Goal: Information Seeking & Learning: Learn about a topic

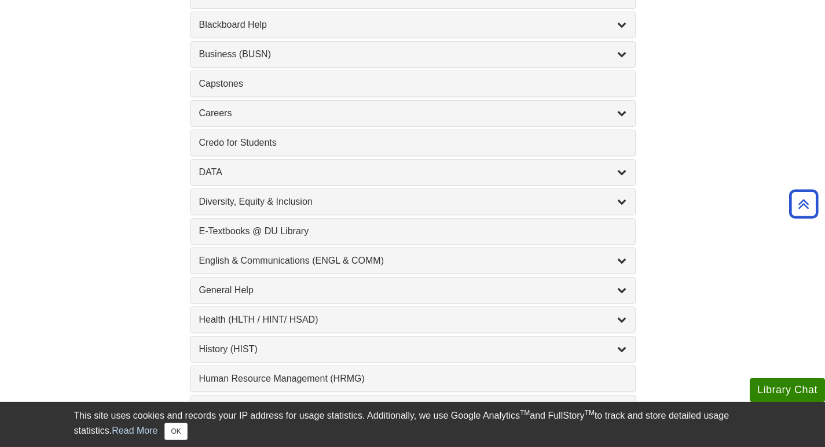
scroll to position [521, 0]
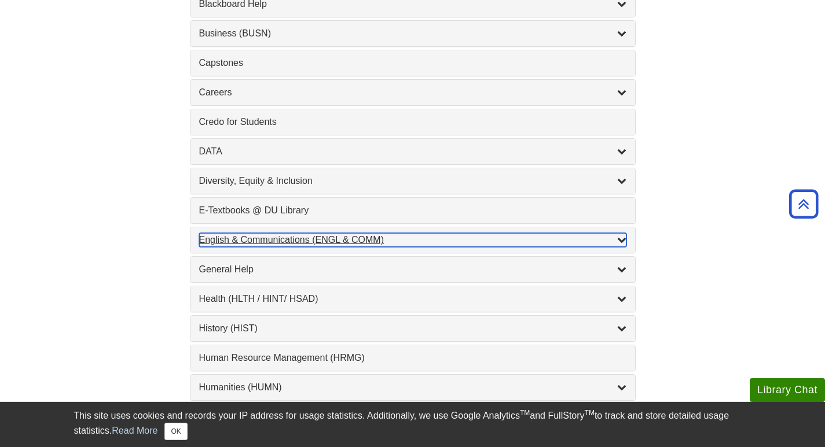
click at [226, 235] on div "English & Communications (ENGL & COMM) , 6 guides" at bounding box center [412, 240] width 427 height 14
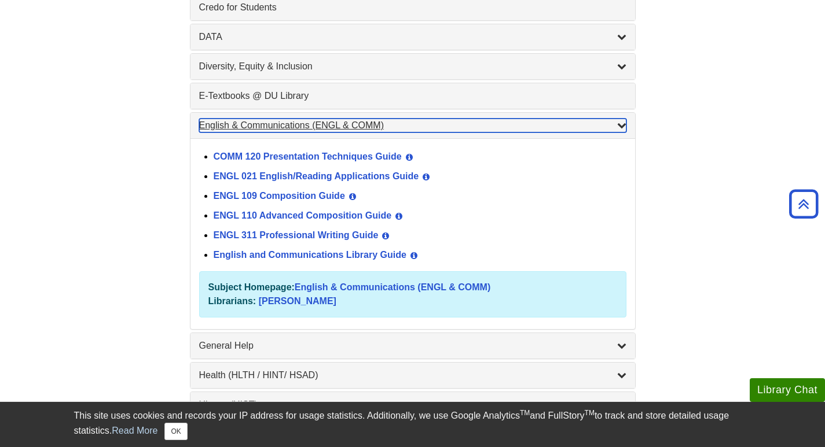
scroll to position [637, 0]
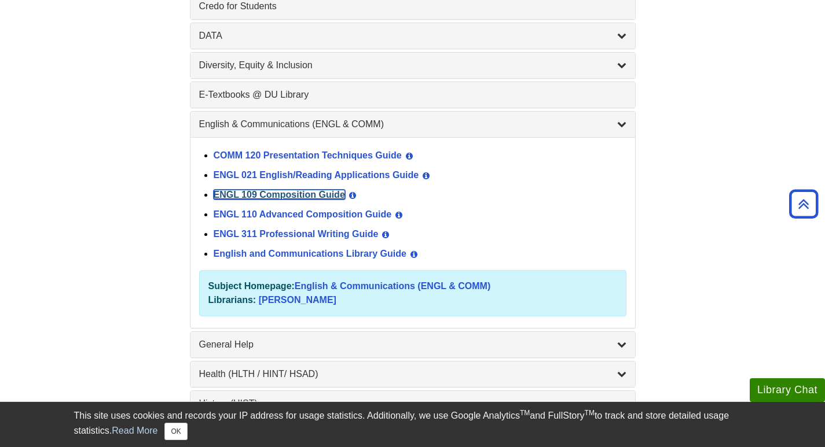
click at [272, 199] on link "ENGL 109 Composition Guide" at bounding box center [279, 195] width 131 height 10
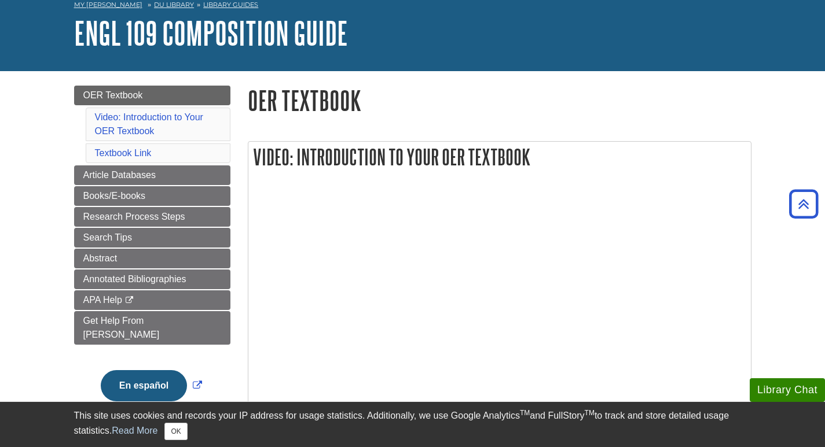
scroll to position [58, 0]
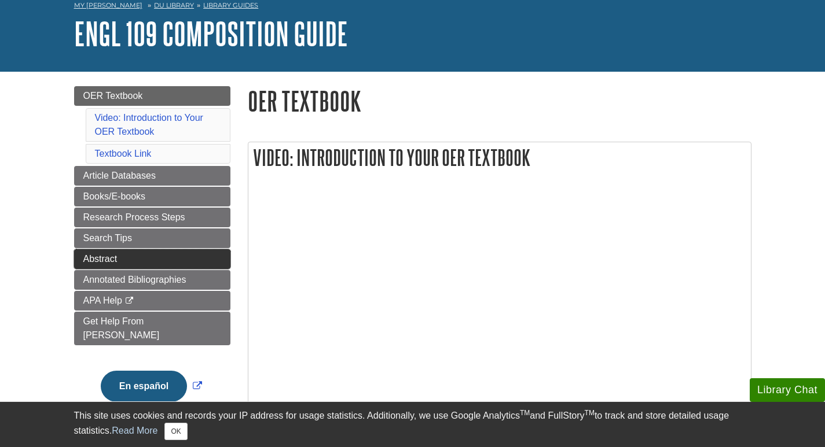
click at [108, 256] on span "Abstract" at bounding box center [100, 259] width 34 height 10
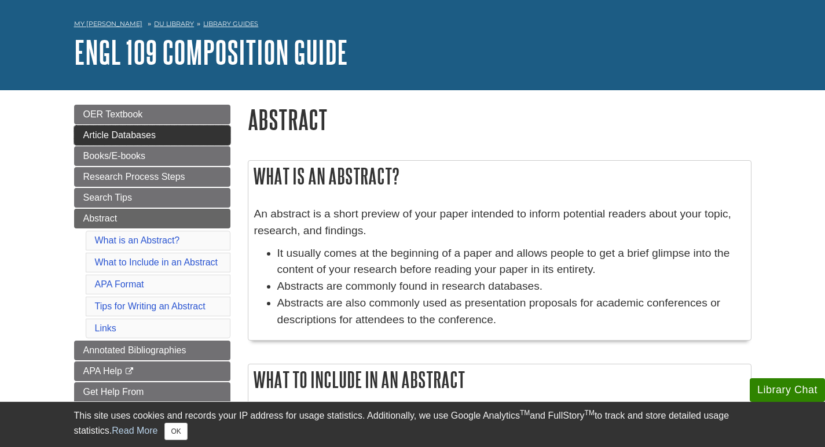
scroll to position [116, 0]
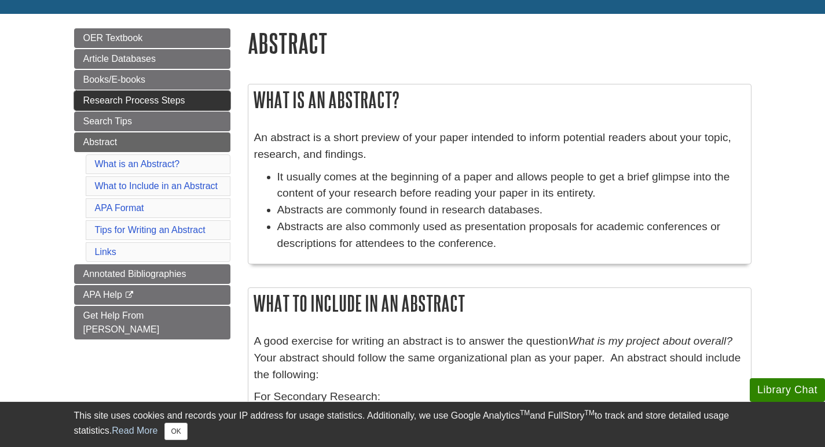
click at [143, 101] on span "Research Process Steps" at bounding box center [134, 100] width 102 height 10
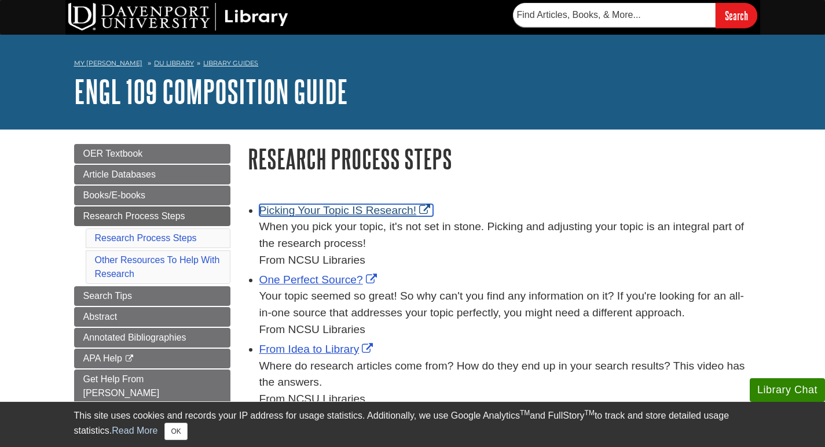
click at [353, 210] on link "Picking Your Topic IS Research!" at bounding box center [346, 210] width 174 height 12
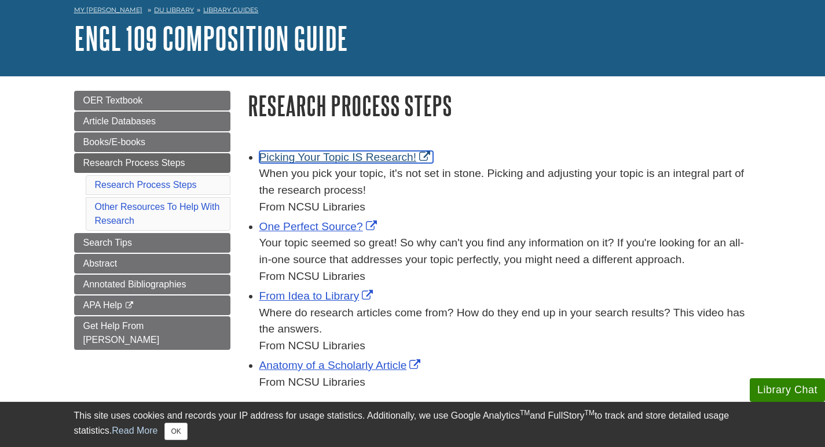
scroll to position [116, 0]
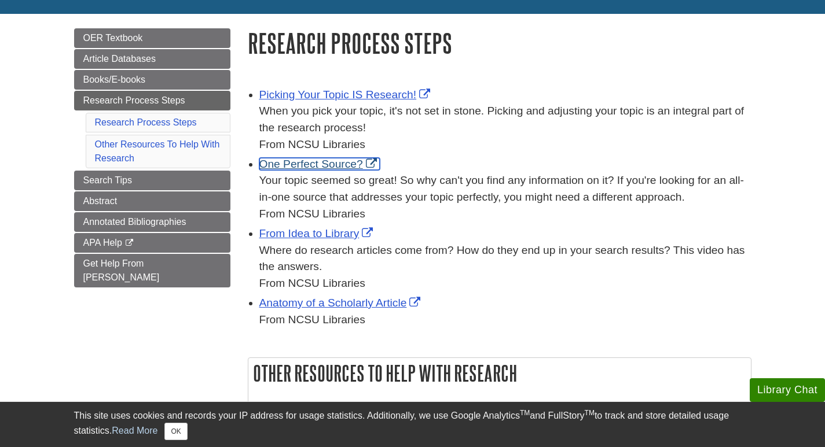
click at [339, 161] on link "One Perfect Source?" at bounding box center [319, 164] width 120 height 12
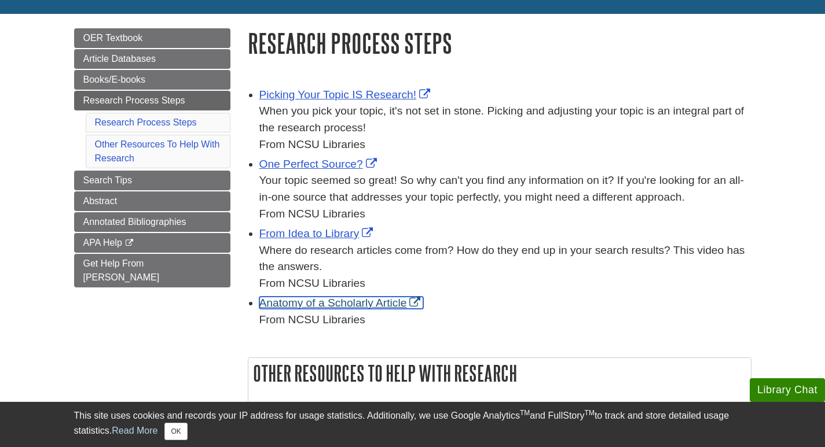
click at [340, 304] on link "Anatomy of a Scholarly Article" at bounding box center [341, 303] width 164 height 12
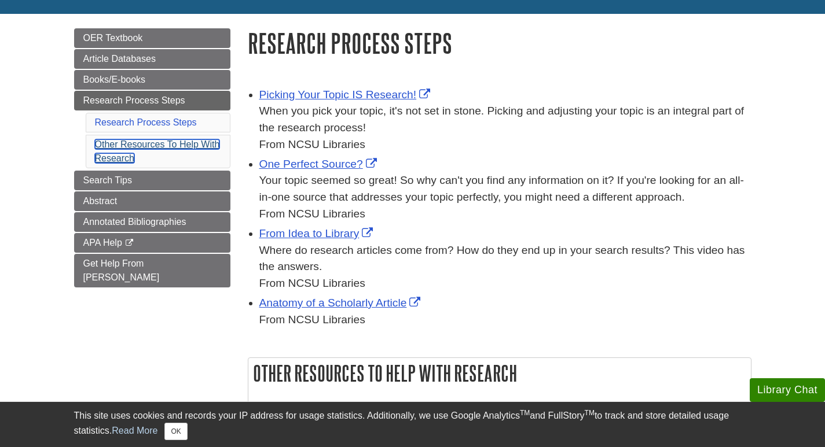
click at [168, 141] on link "Other Resources To Help With Research" at bounding box center [157, 151] width 125 height 24
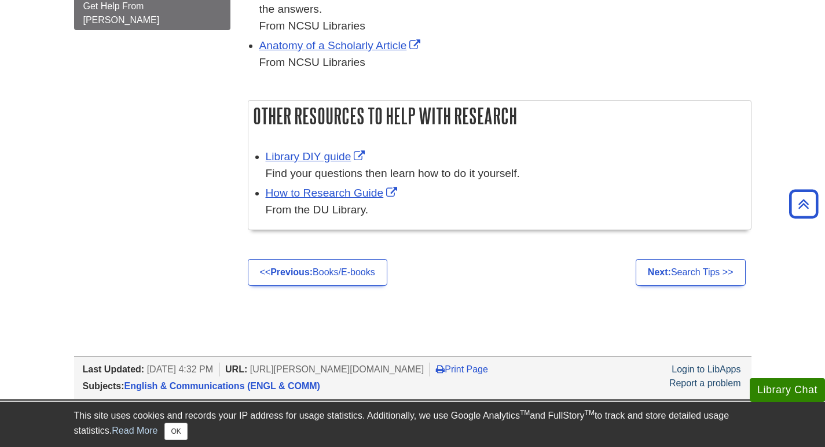
scroll to position [300, 0]
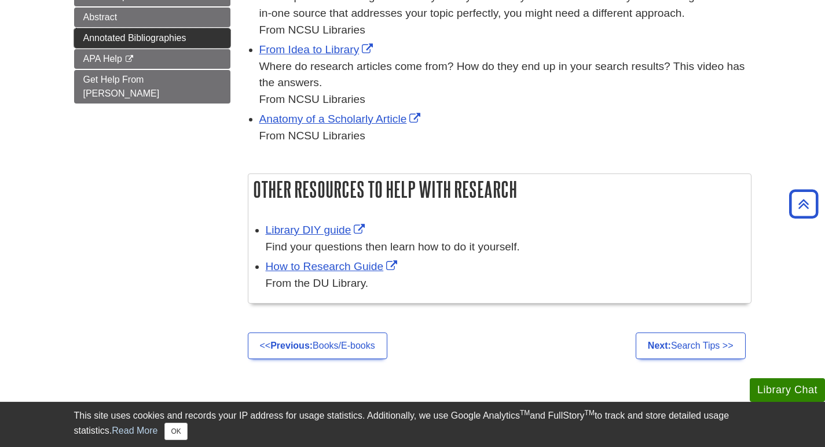
click at [135, 34] on span "Annotated Bibliographies" at bounding box center [134, 38] width 103 height 10
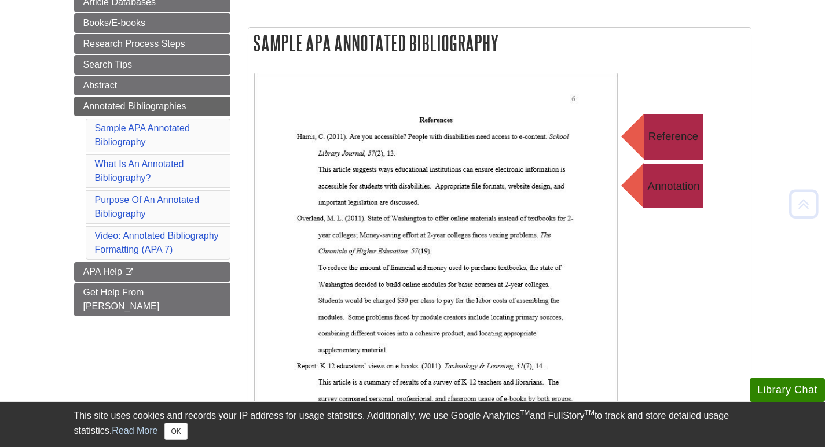
scroll to position [174, 0]
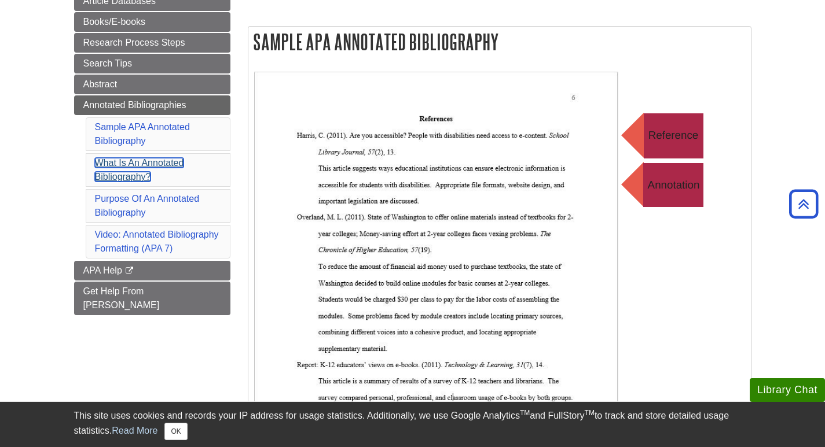
click at [122, 163] on link "What Is An Annotated Bibliography?" at bounding box center [139, 170] width 89 height 24
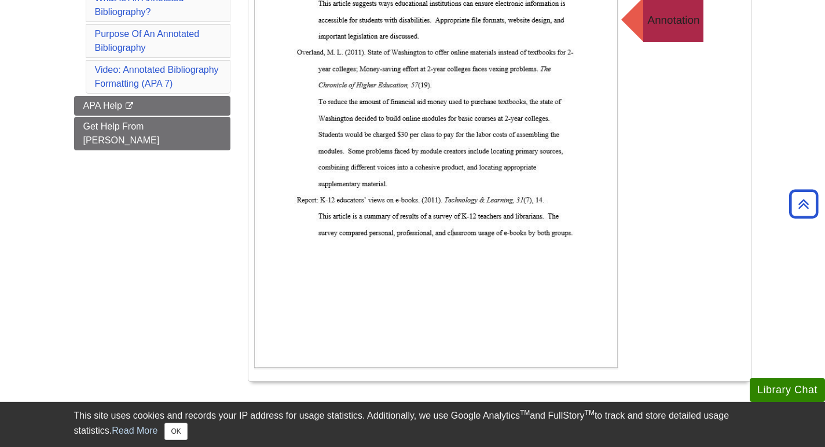
scroll to position [107, 0]
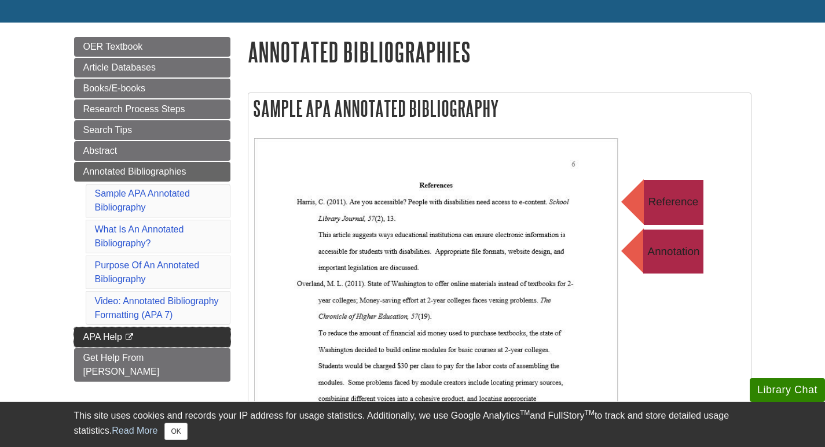
click at [101, 334] on span "APA Help" at bounding box center [102, 337] width 39 height 10
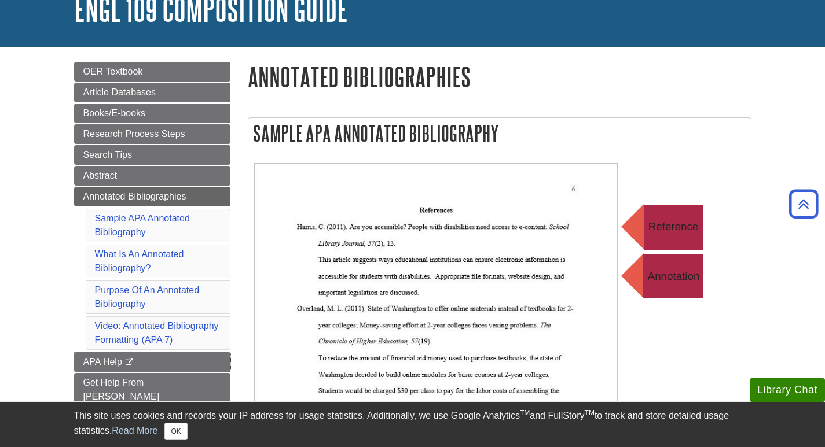
scroll to position [49, 0]
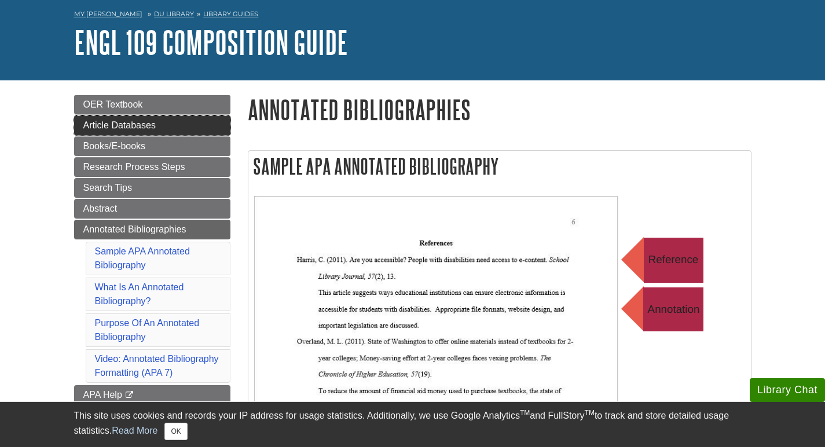
click at [112, 122] on span "Article Databases" at bounding box center [119, 125] width 72 height 10
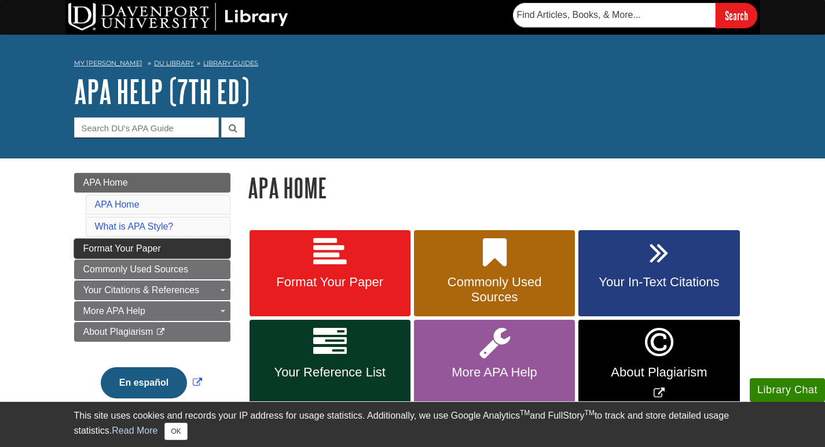
click at [143, 247] on span "Format Your Paper" at bounding box center [122, 249] width 78 height 10
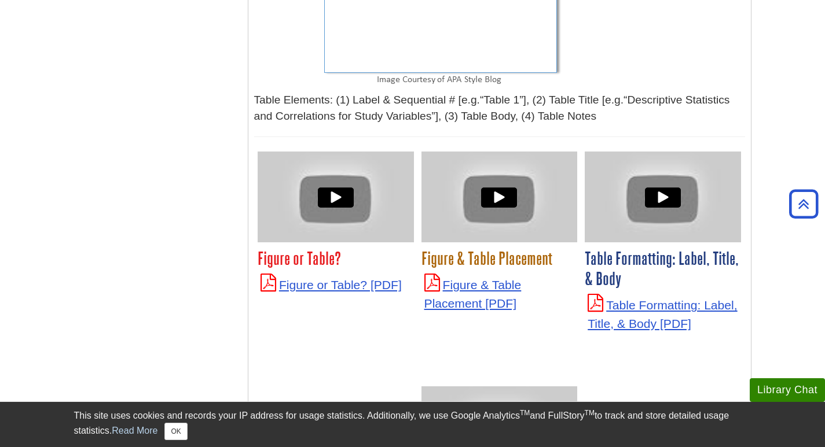
scroll to position [3936, 0]
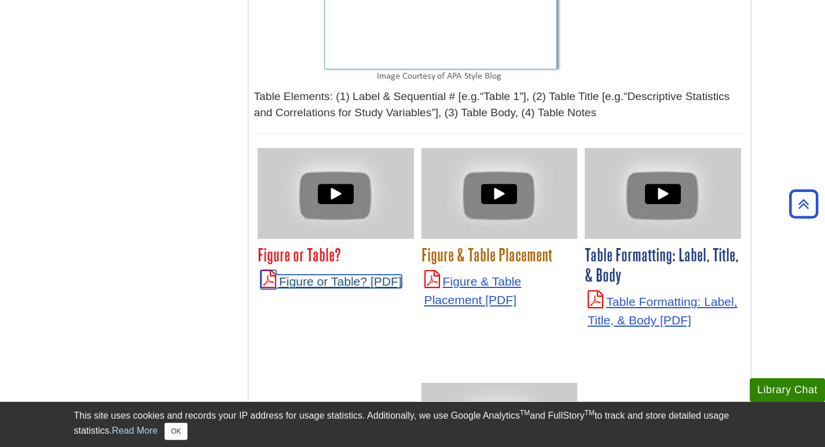
click at [337, 275] on link "Figure or Table?" at bounding box center [330, 281] width 141 height 13
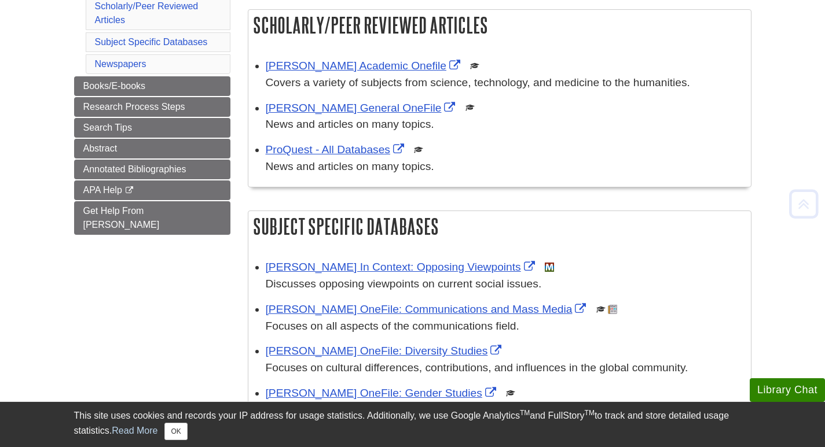
scroll to position [289, 0]
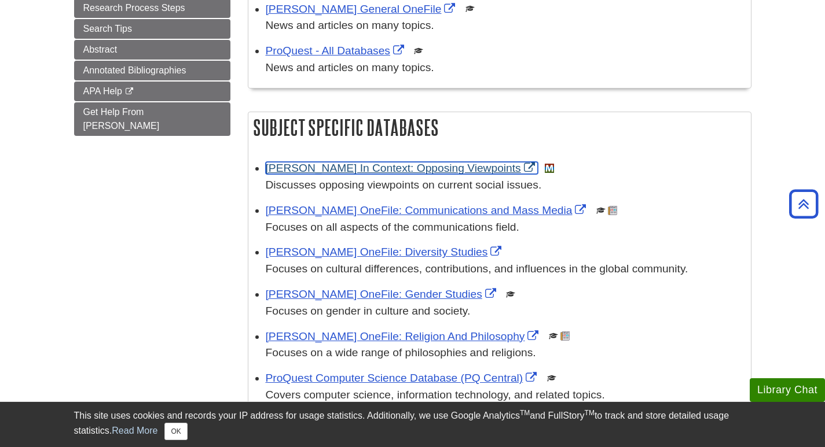
click at [363, 165] on link "[PERSON_NAME] In Context: Opposing Viewpoints" at bounding box center [402, 168] width 272 height 12
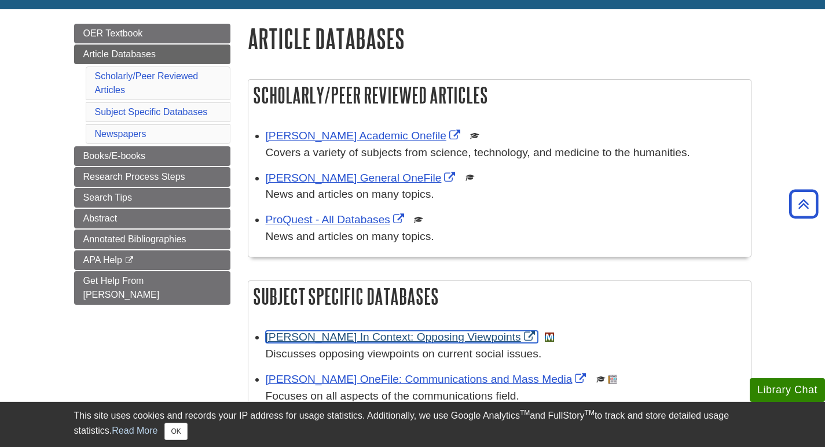
scroll to position [116, 0]
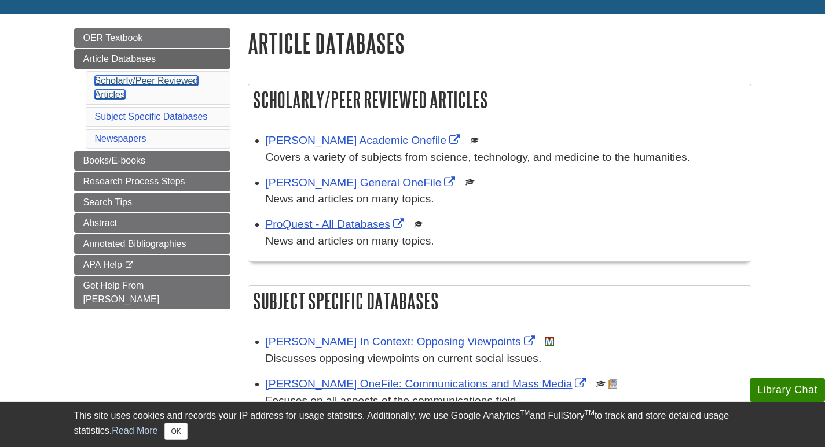
click at [155, 81] on link "Scholarly/Peer Reviewed Articles" at bounding box center [147, 88] width 104 height 24
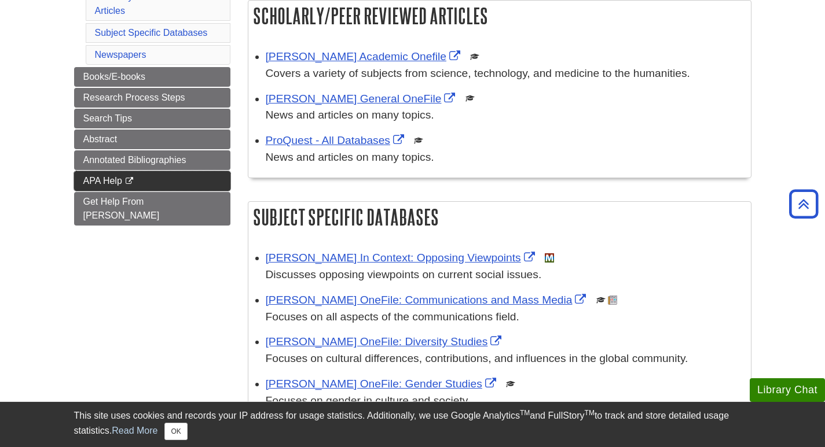
click at [103, 178] on span "APA Help" at bounding box center [102, 181] width 39 height 10
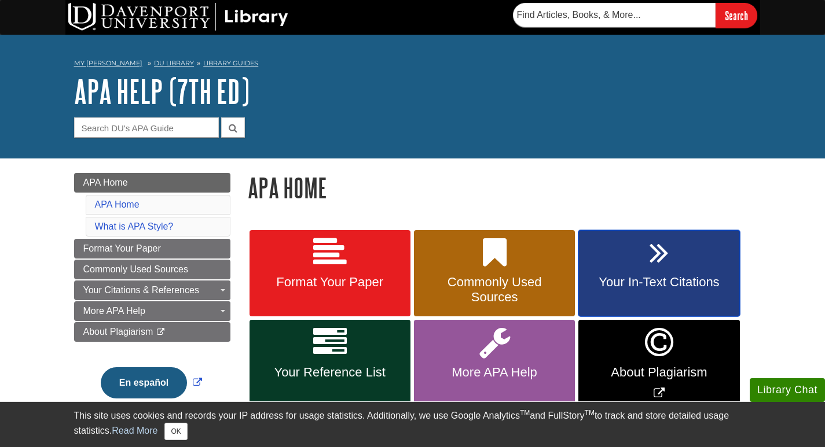
click at [638, 255] on link "Your In-Text Citations" at bounding box center [658, 273] width 161 height 87
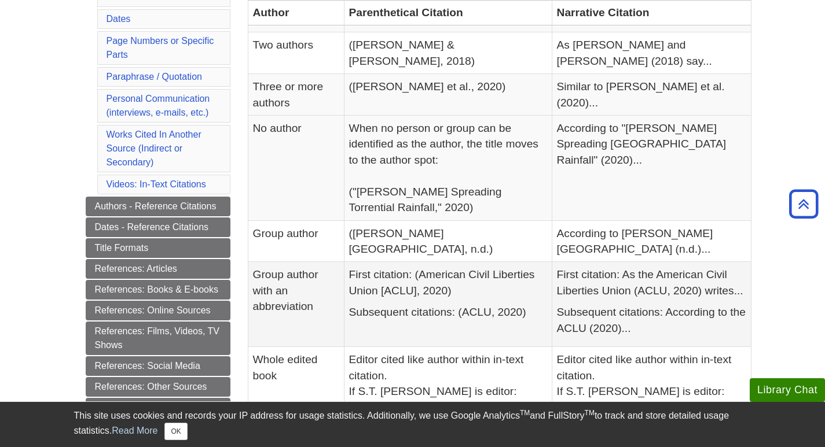
scroll to position [347, 0]
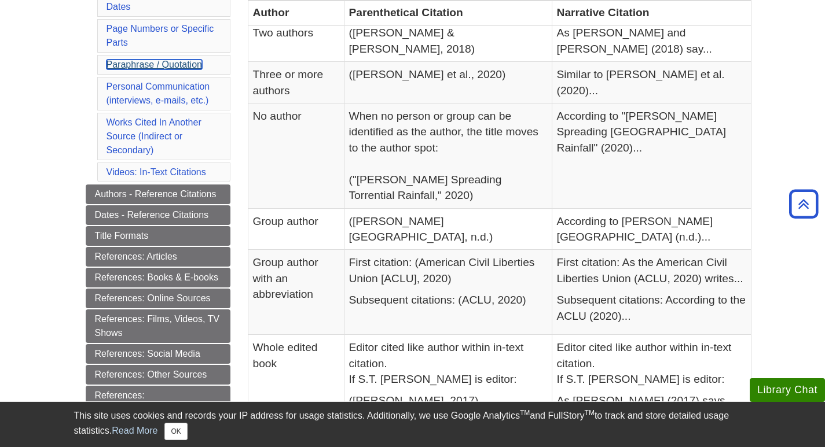
click at [179, 63] on link "Paraphrase / Quotation" at bounding box center [153, 65] width 95 height 10
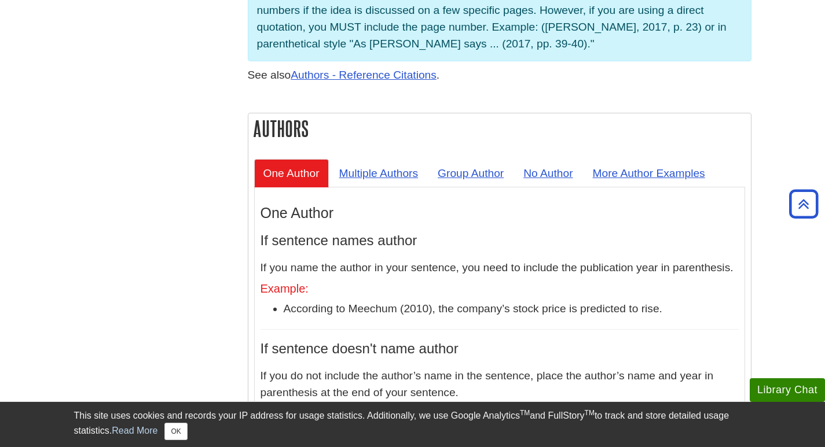
scroll to position [926, 0]
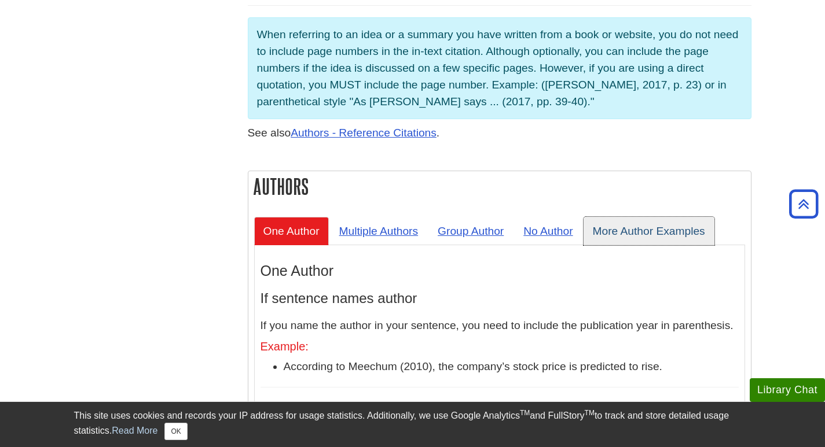
click at [604, 217] on link "More Author Examples" at bounding box center [648, 231] width 131 height 28
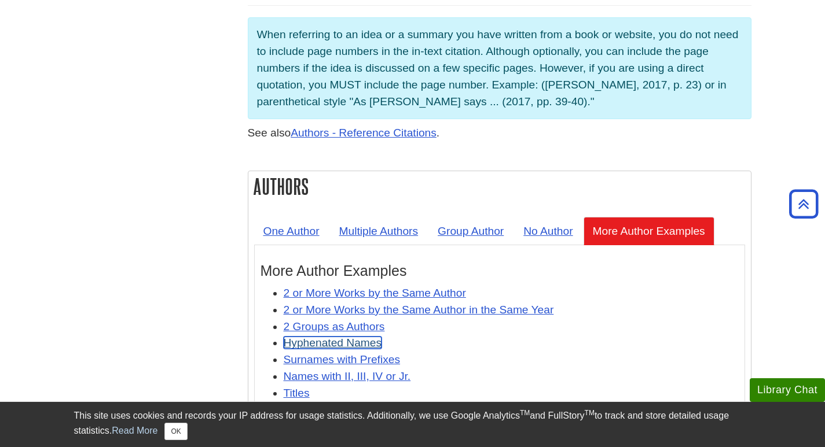
click at [354, 337] on link "Hyphenated Names" at bounding box center [333, 343] width 98 height 12
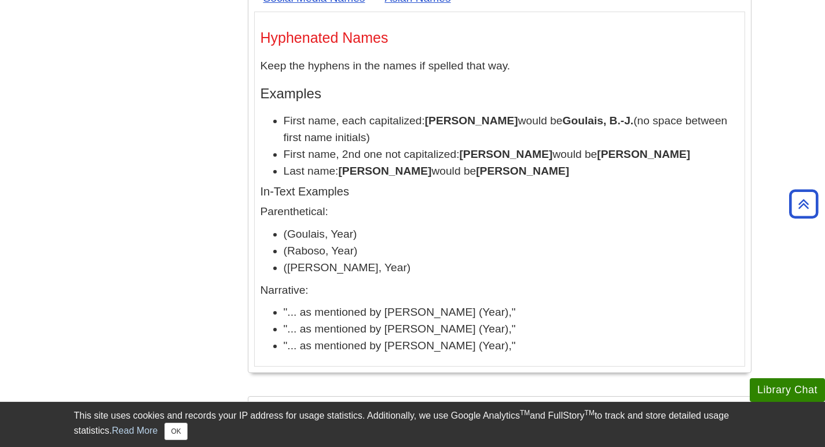
scroll to position [4765, 0]
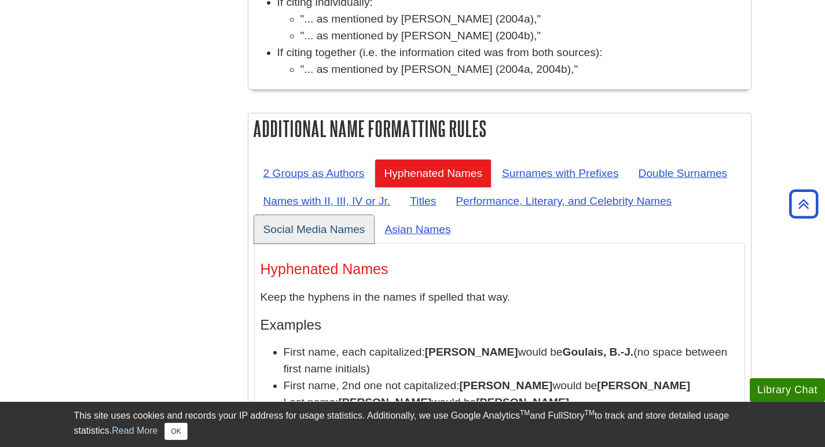
click at [324, 215] on link "Social Media Names" at bounding box center [314, 229] width 120 height 28
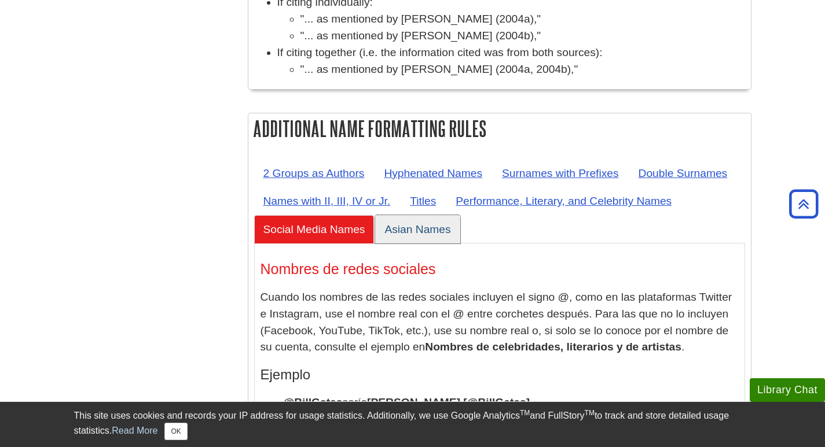
click at [417, 215] on link "Asian Names" at bounding box center [417, 229] width 84 height 28
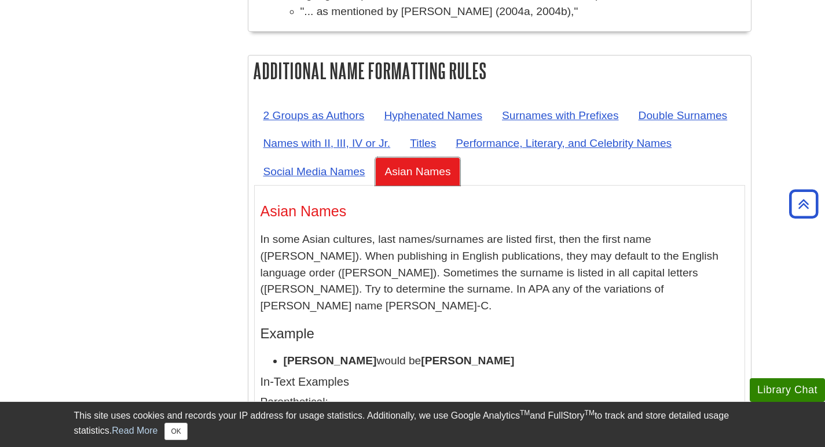
scroll to position [4591, 0]
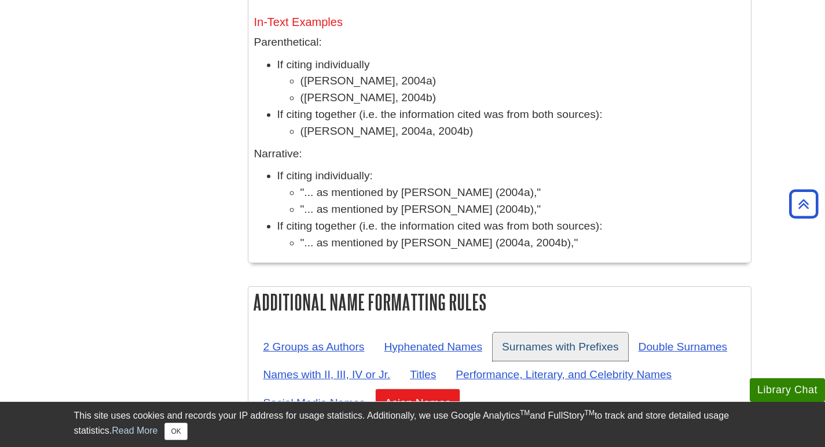
click at [532, 333] on link "Surnames with Prefixes" at bounding box center [560, 347] width 135 height 28
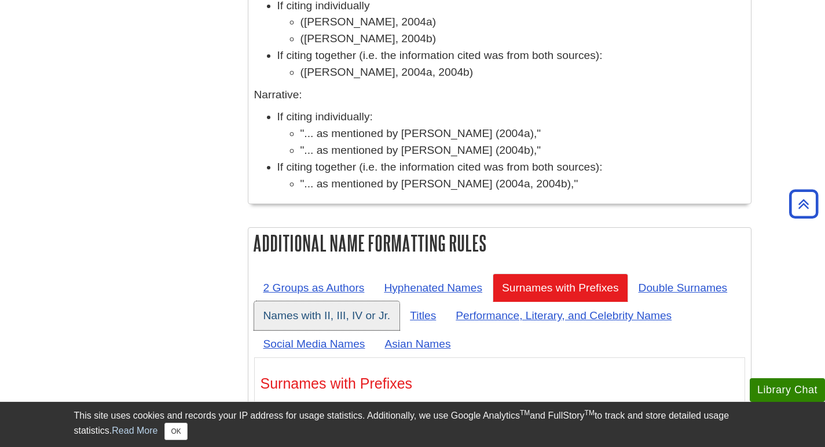
scroll to position [4649, 0]
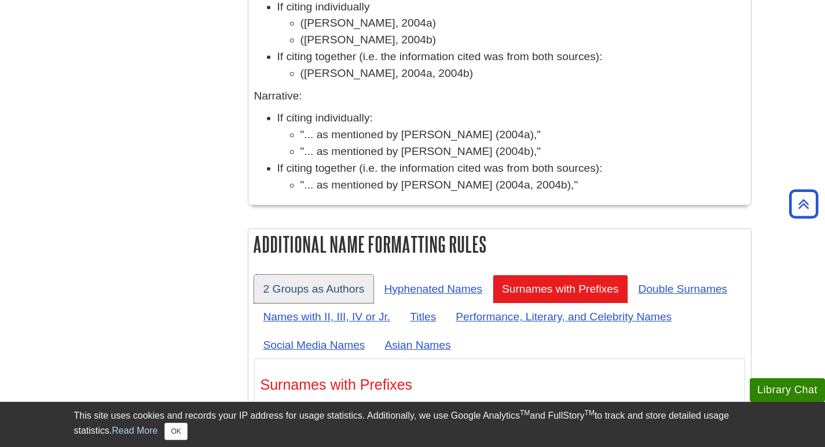
click at [329, 275] on link "2 Groups as Authors" at bounding box center [314, 289] width 120 height 28
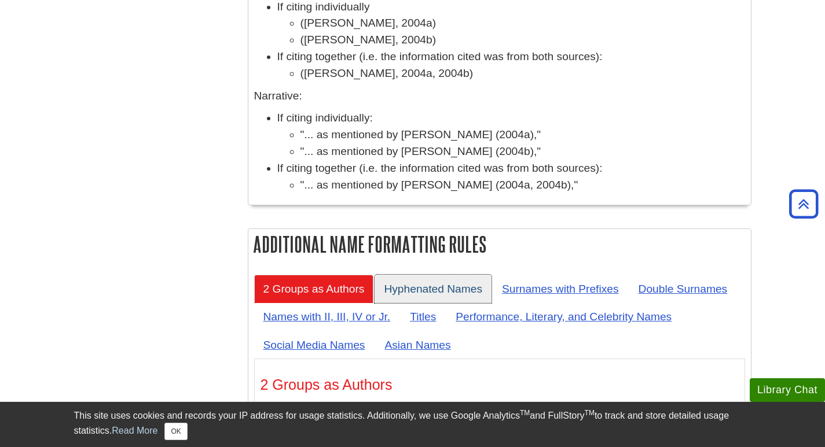
click at [453, 275] on link "Hyphenated Names" at bounding box center [432, 289] width 117 height 28
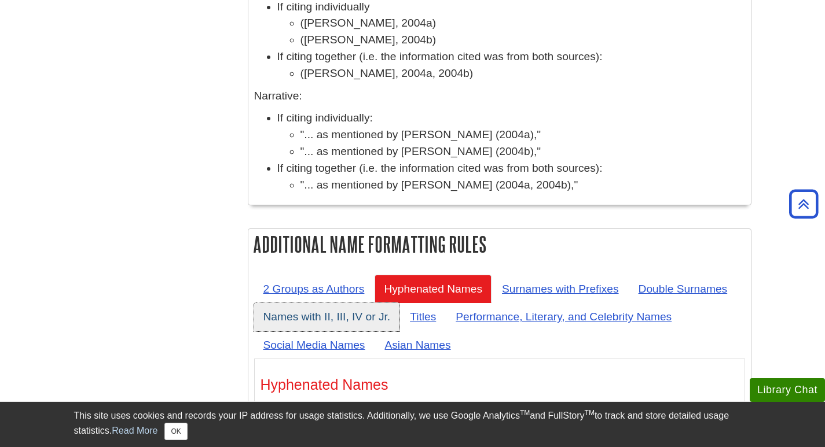
click at [318, 303] on link "Names with II, III, IV or Jr." at bounding box center [327, 317] width 146 height 28
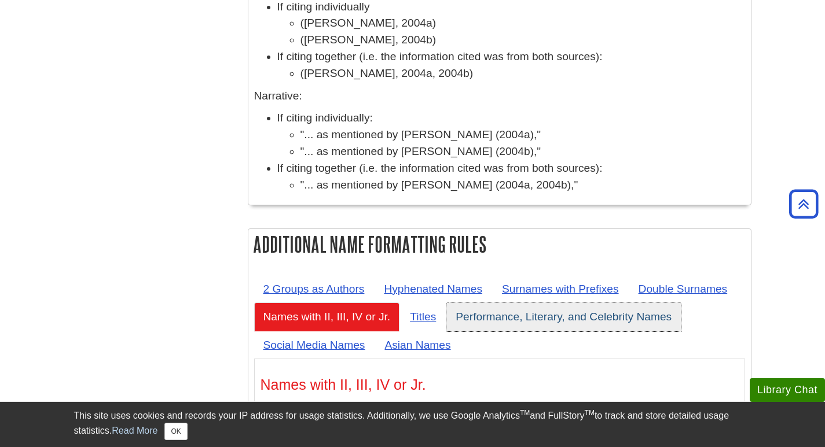
click at [502, 303] on link "Performance, Literary, and Celebrity Names" at bounding box center [563, 317] width 234 height 28
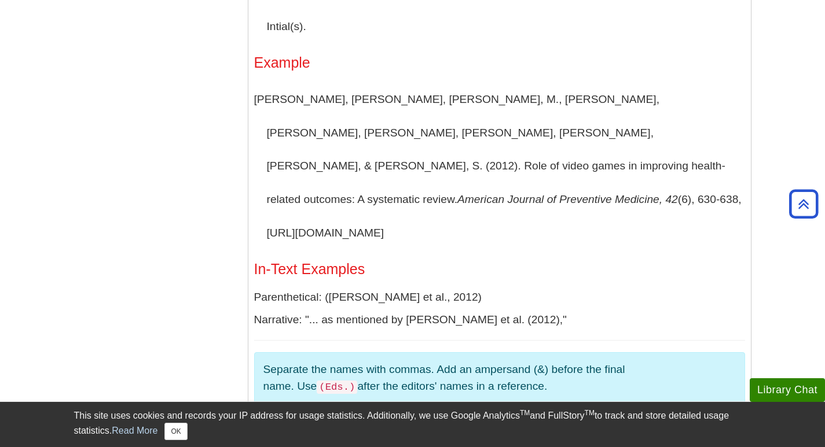
scroll to position [1234, 0]
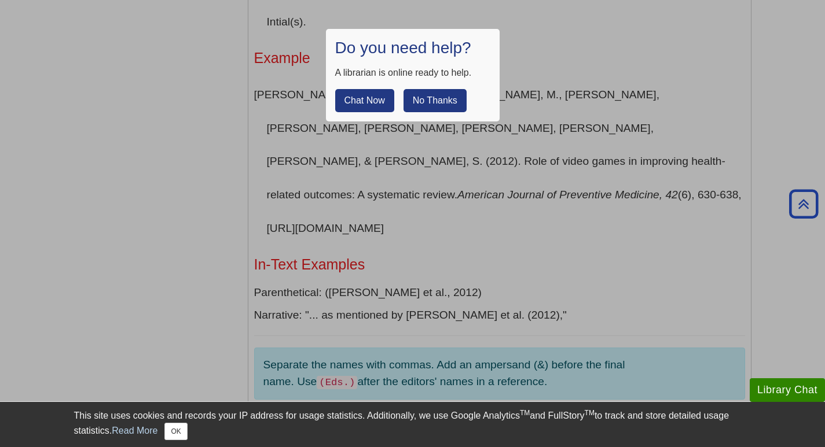
click at [448, 104] on button "No Thanks" at bounding box center [434, 100] width 63 height 23
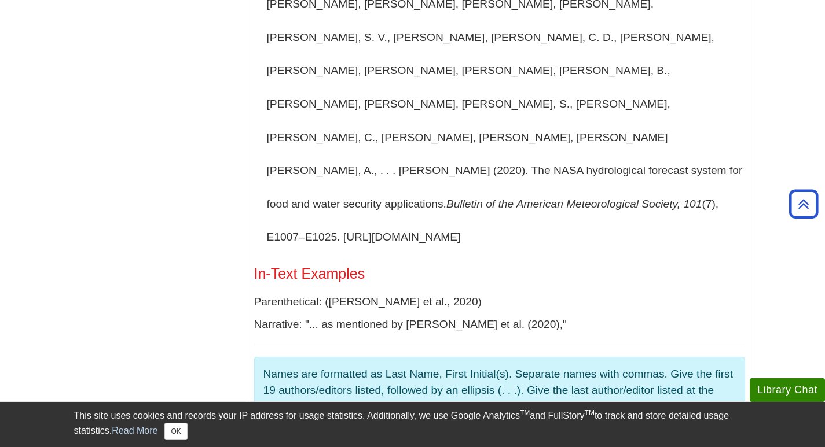
scroll to position [1831, 0]
